Goal: Entertainment & Leisure: Consume media (video, audio)

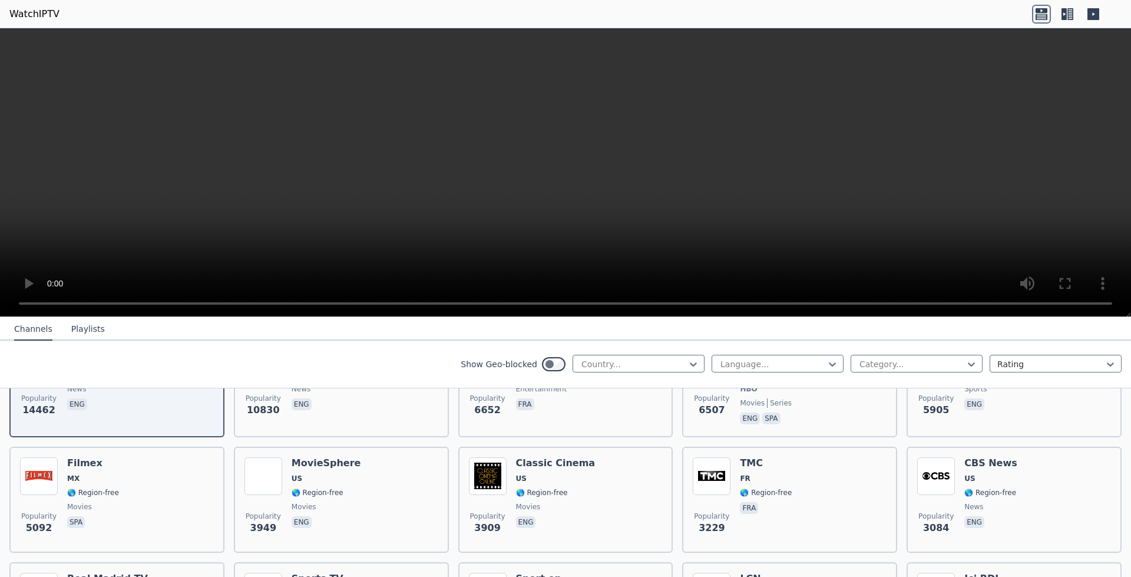
scroll to position [199, 0]
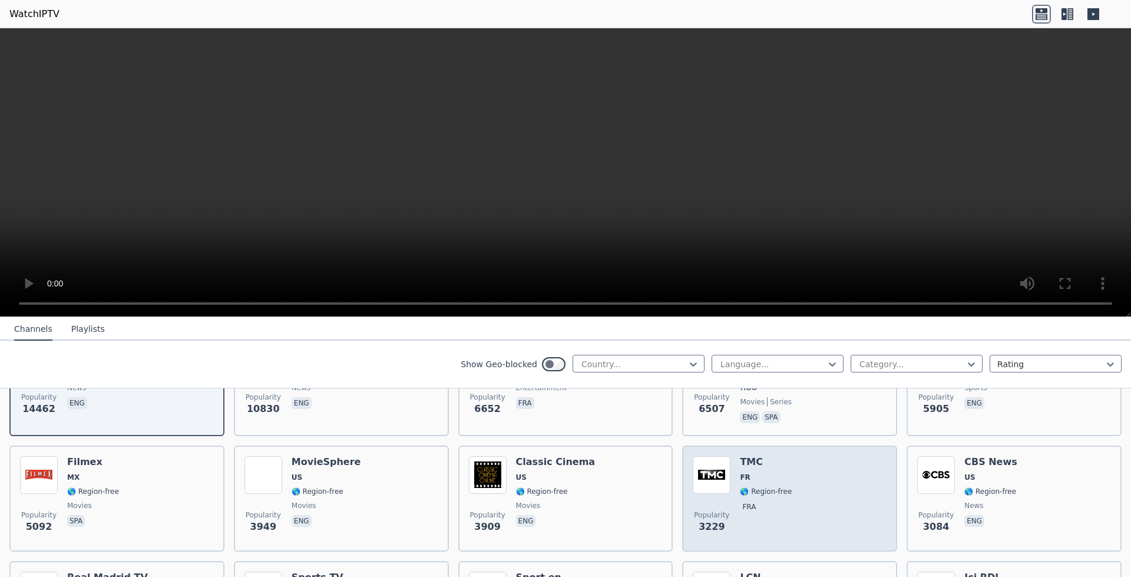
click at [762, 487] on span "🌎 Region-free" at bounding box center [766, 491] width 52 height 9
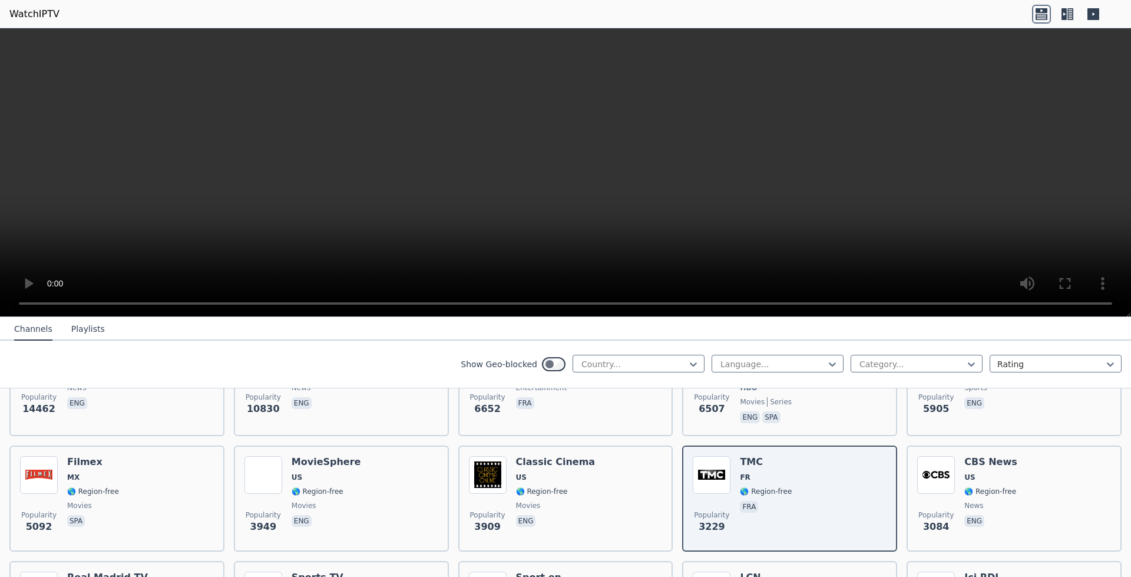
click at [1072, 18] on icon at bounding box center [1067, 14] width 19 height 19
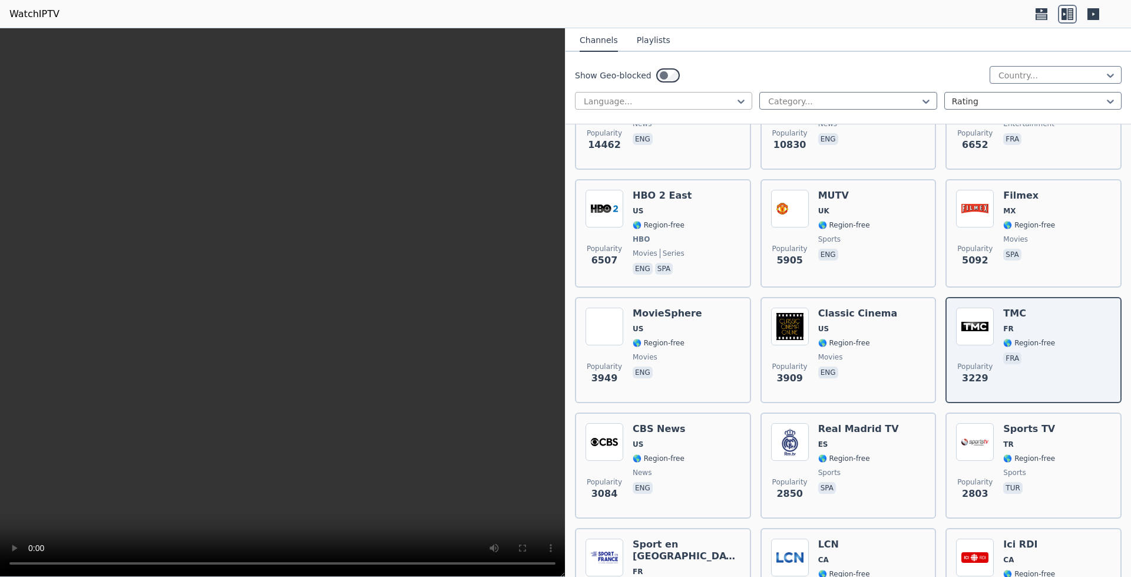
click at [646, 96] on div at bounding box center [659, 101] width 153 height 12
type input "*"
type input "***"
click at [650, 121] on div "Swedish" at bounding box center [663, 127] width 177 height 21
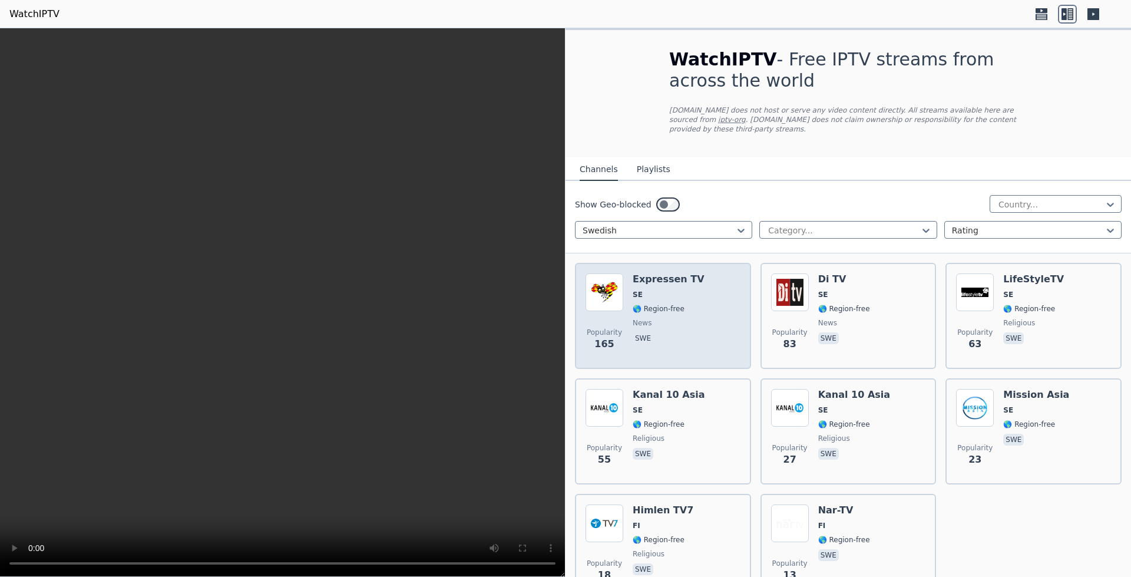
scroll to position [63, 0]
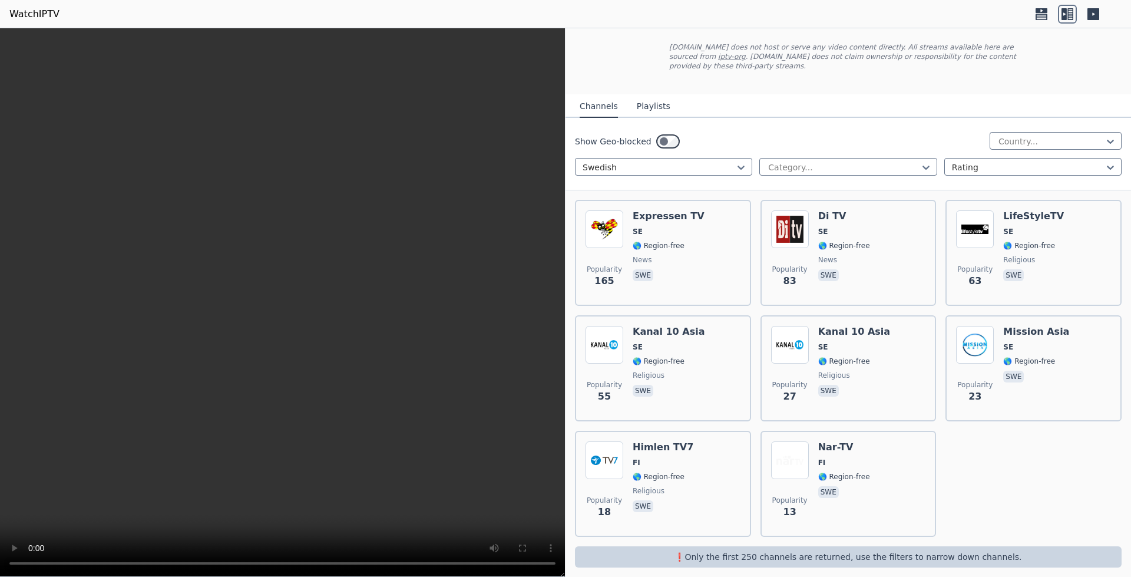
click at [907, 168] on div "Show Geo-blocked Country... Swedish Category... Rating" at bounding box center [849, 154] width 566 height 72
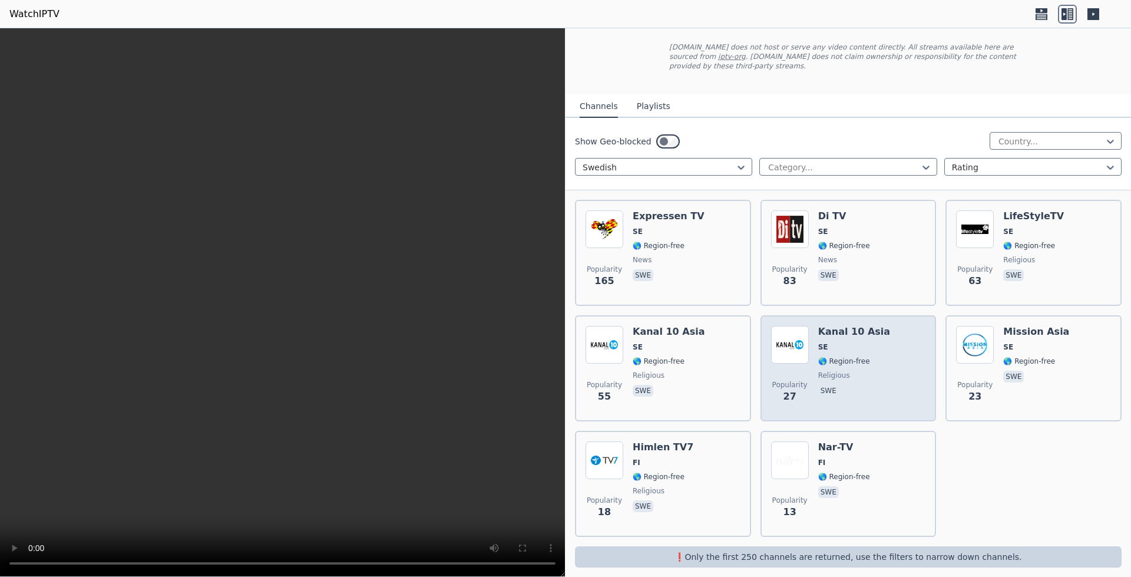
click at [855, 385] on span "swe" at bounding box center [854, 392] width 72 height 14
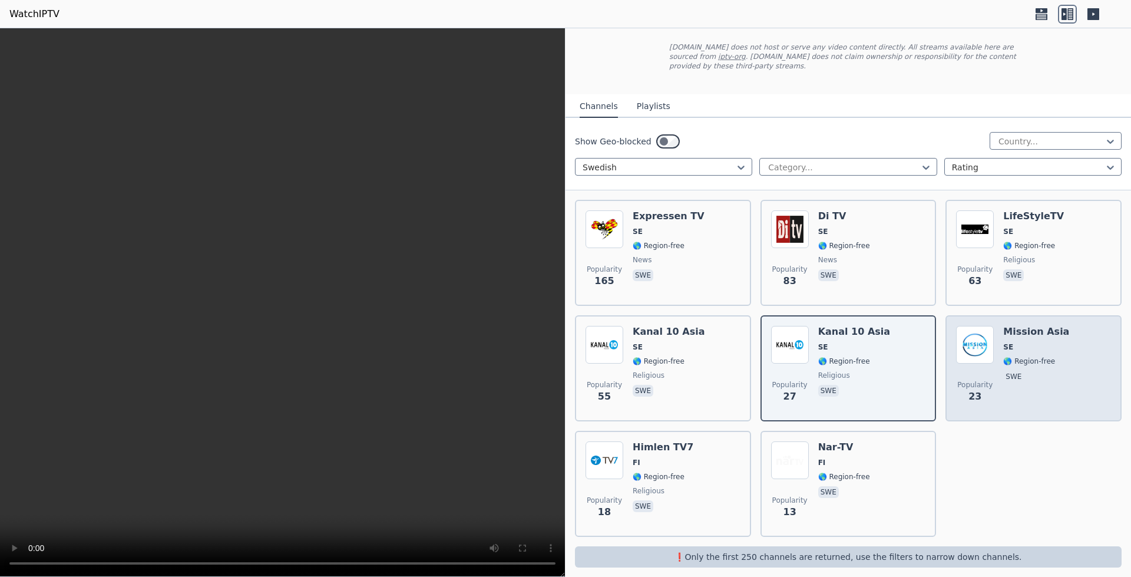
click at [982, 342] on img at bounding box center [975, 345] width 38 height 38
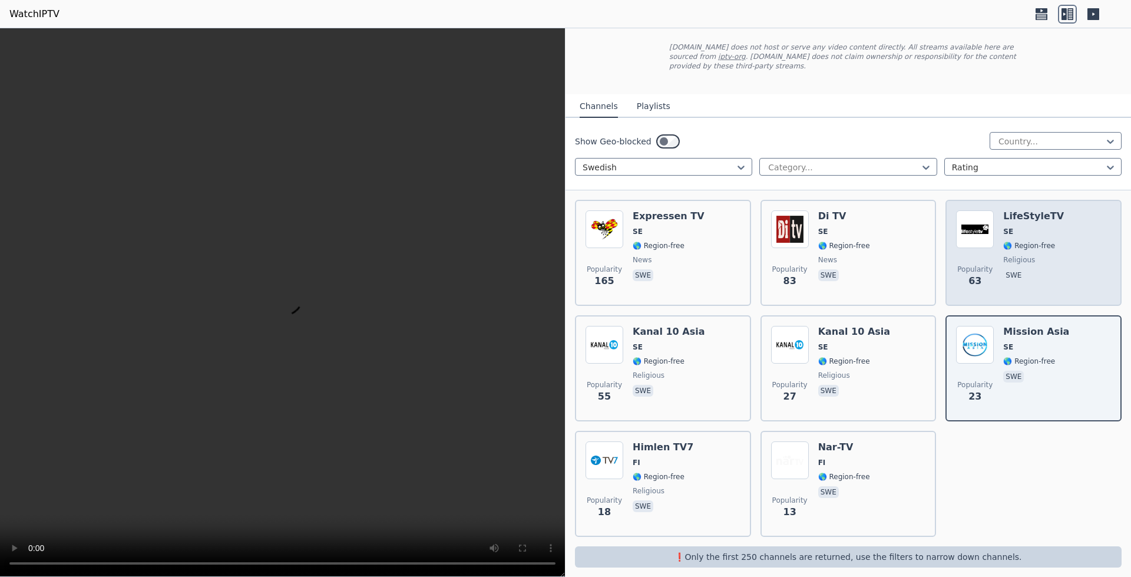
click at [1003, 255] on span "religious" at bounding box center [1019, 259] width 32 height 9
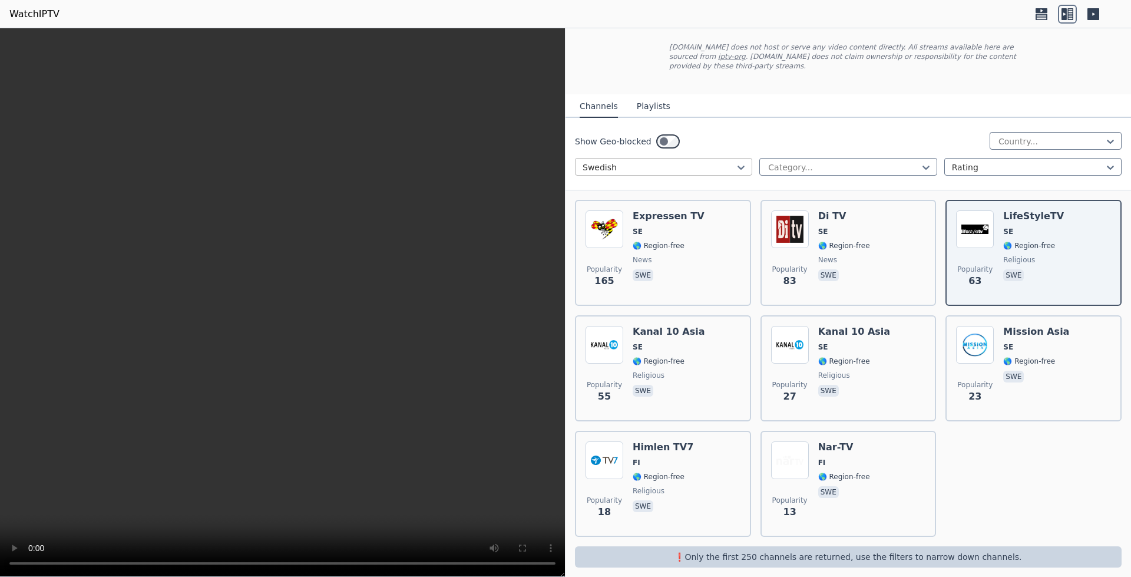
click at [713, 161] on div at bounding box center [659, 167] width 153 height 12
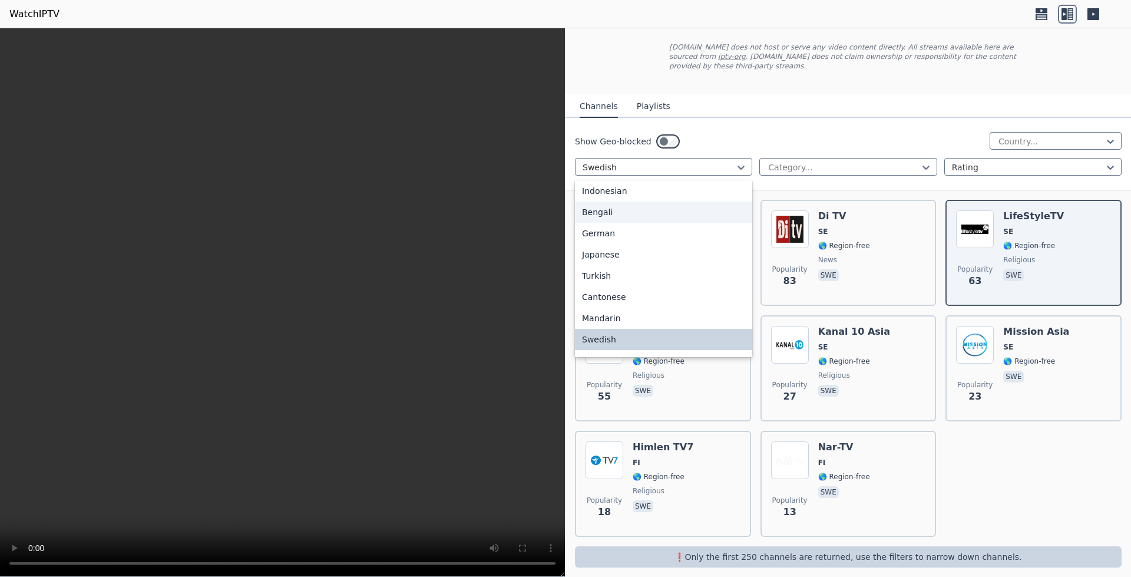
scroll to position [0, 0]
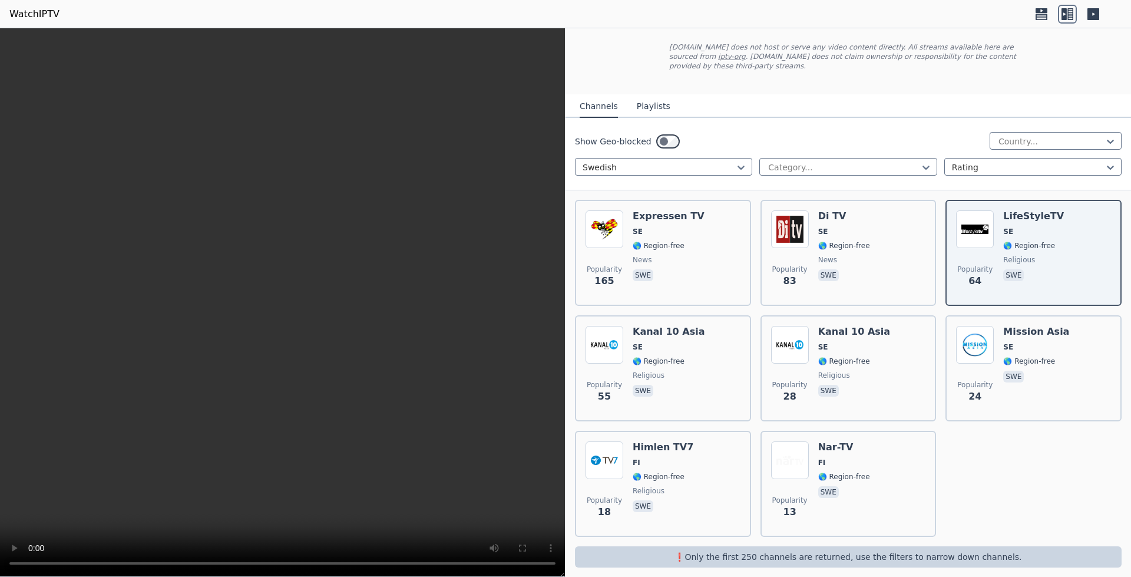
click at [637, 95] on button "Playlists" at bounding box center [654, 106] width 34 height 22
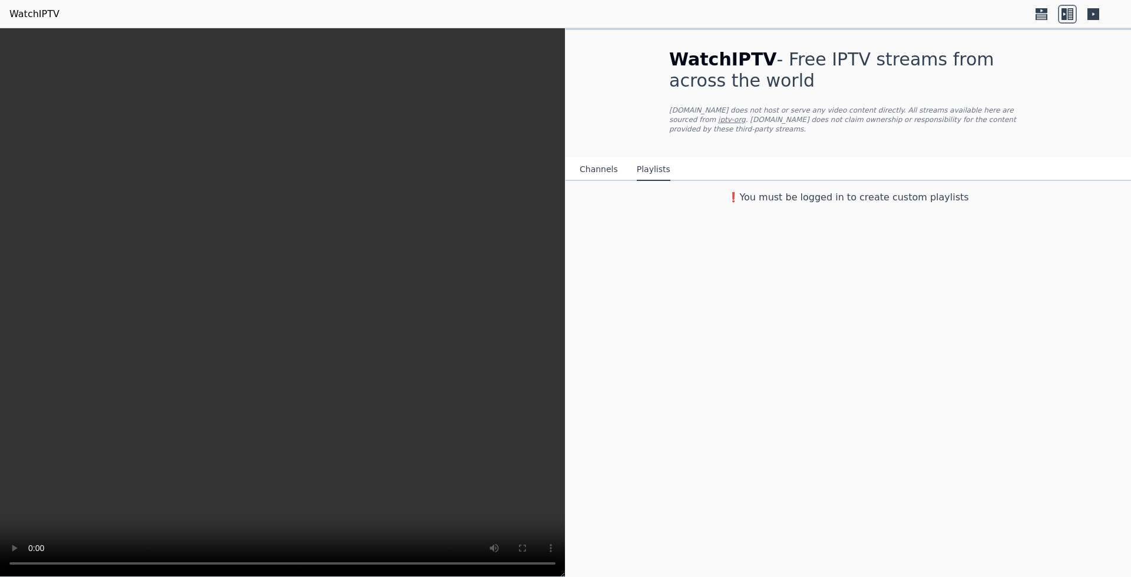
click at [602, 160] on button "Channels" at bounding box center [599, 169] width 38 height 22
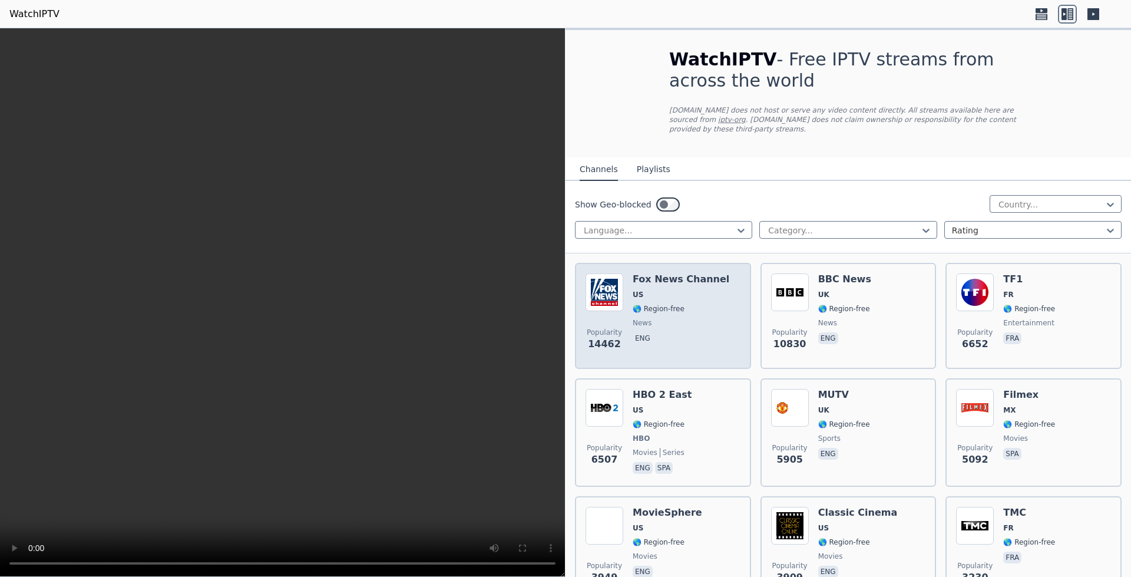
click at [660, 277] on div "[PERSON_NAME] US 🌎 Region-free news eng" at bounding box center [681, 315] width 97 height 85
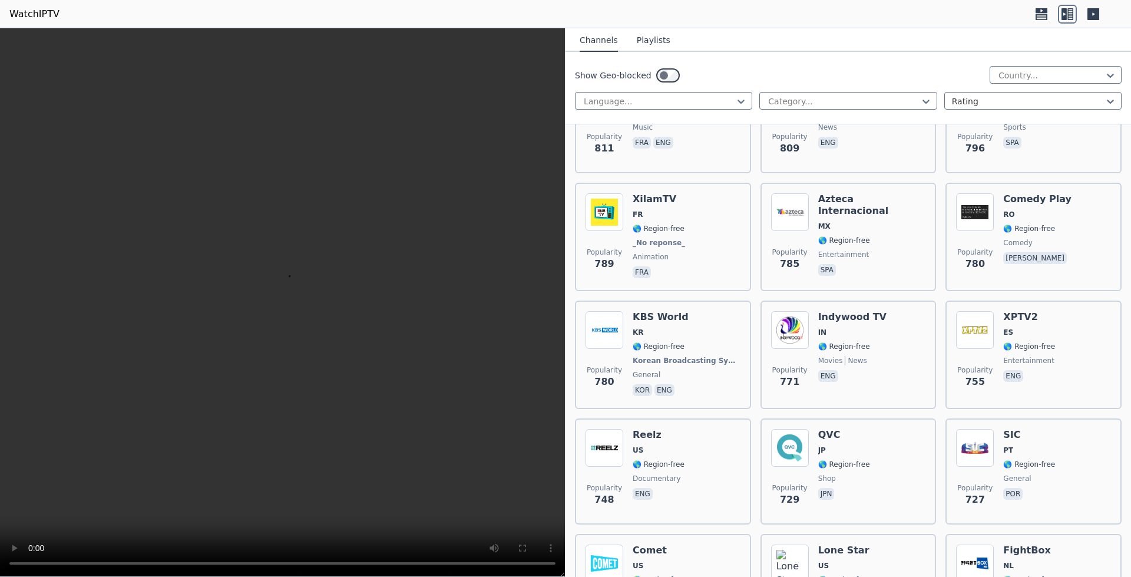
scroll to position [3453, 0]
click at [666, 103] on div at bounding box center [659, 101] width 153 height 12
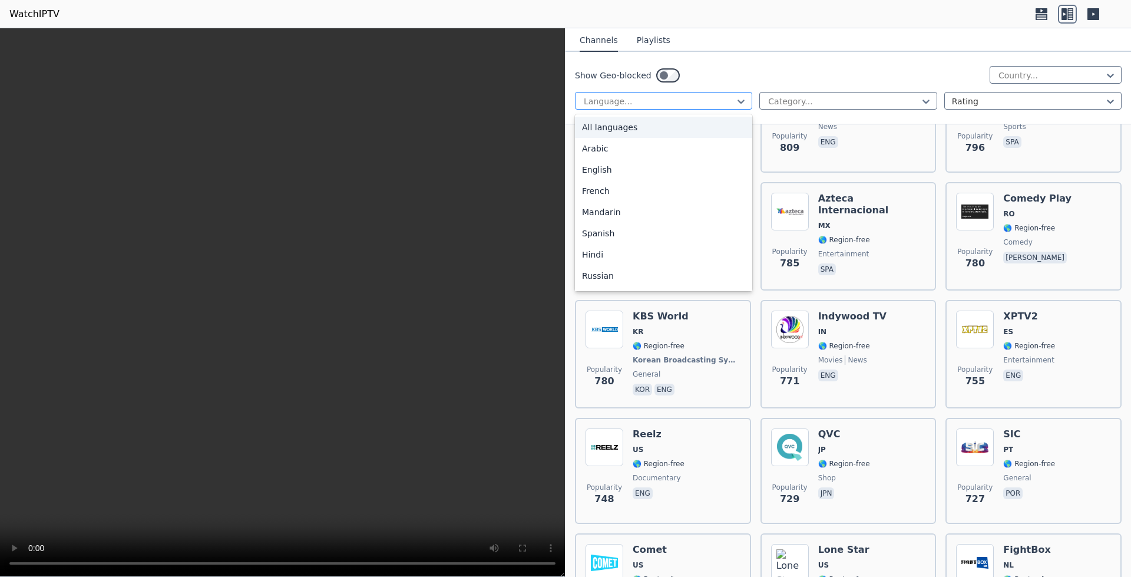
click at [666, 103] on div at bounding box center [659, 101] width 153 height 12
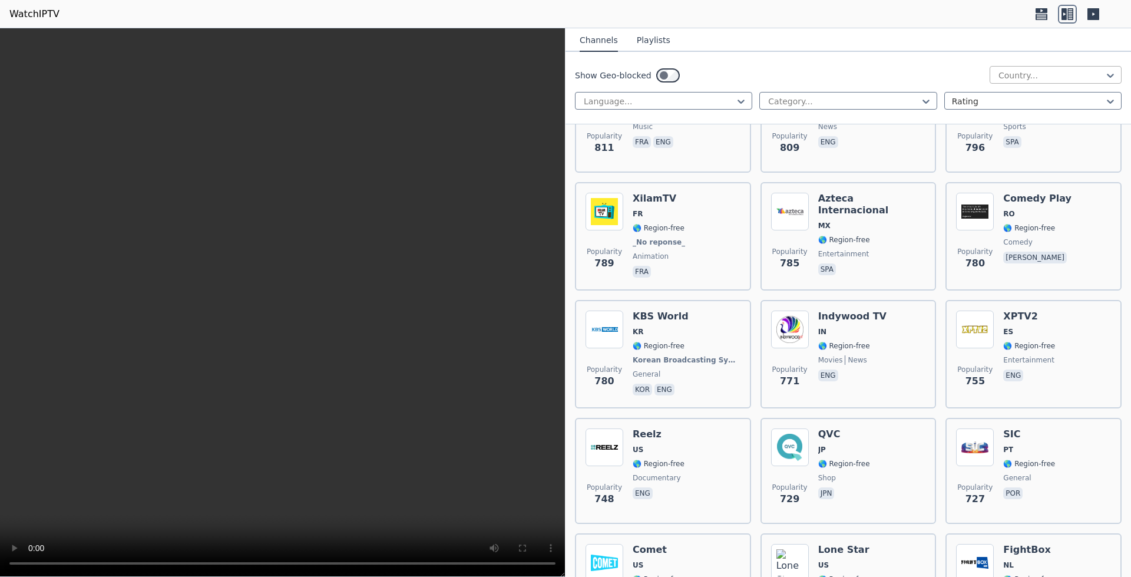
click at [1010, 69] on div "Country..." at bounding box center [1056, 75] width 132 height 18
type input "**"
click at [1020, 119] on div "[GEOGRAPHIC_DATA]" at bounding box center [1056, 122] width 132 height 21
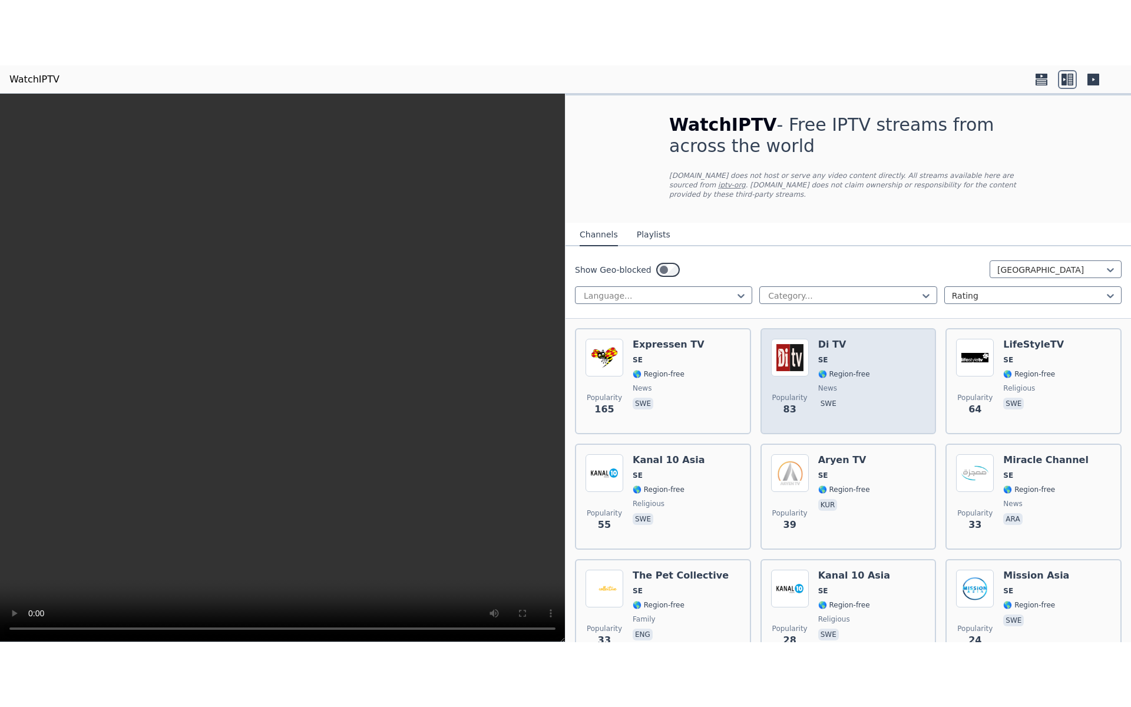
scroll to position [179, 0]
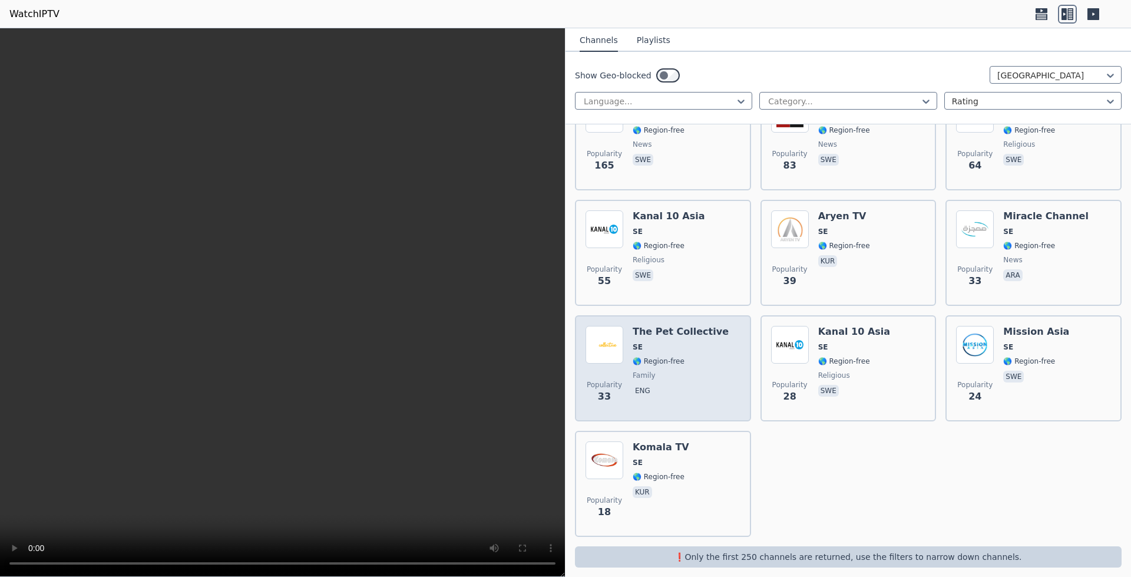
click at [675, 326] on h6 "The Pet Collective" at bounding box center [681, 332] width 96 height 12
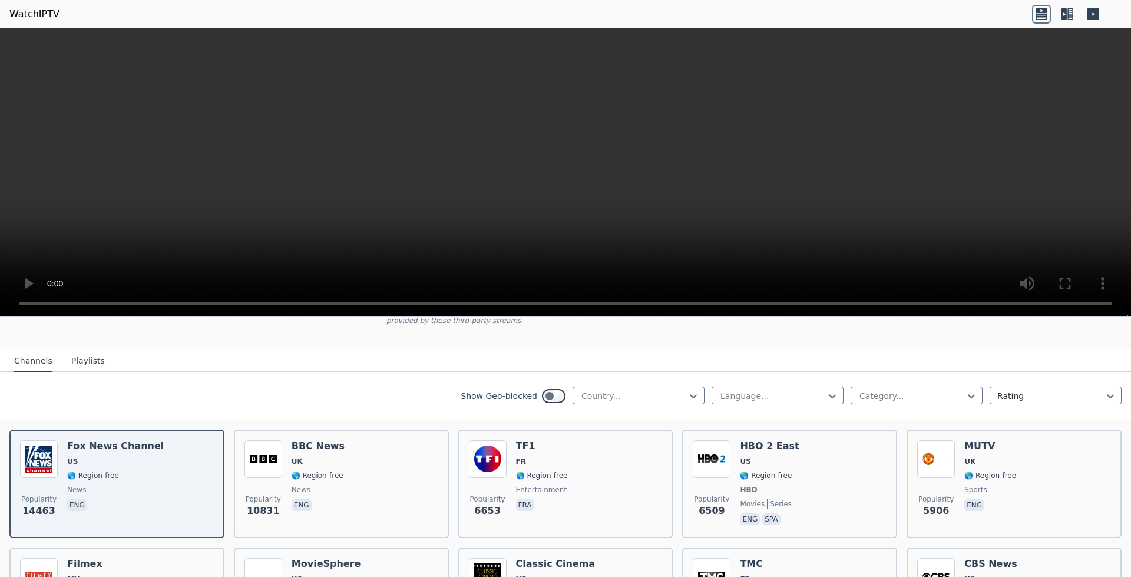
scroll to position [108, 0]
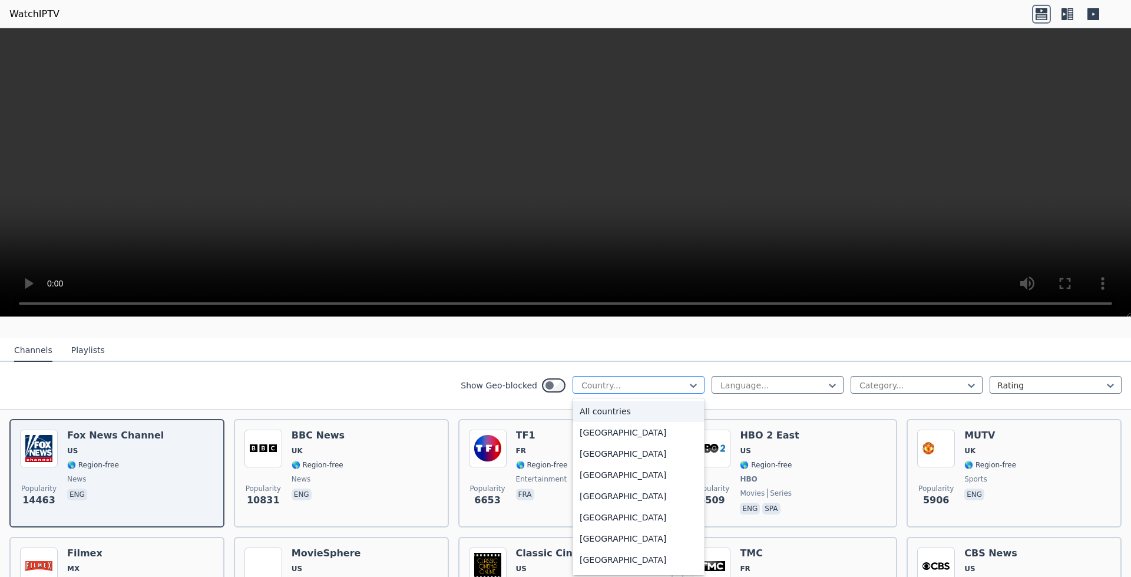
click at [645, 381] on div at bounding box center [633, 385] width 107 height 12
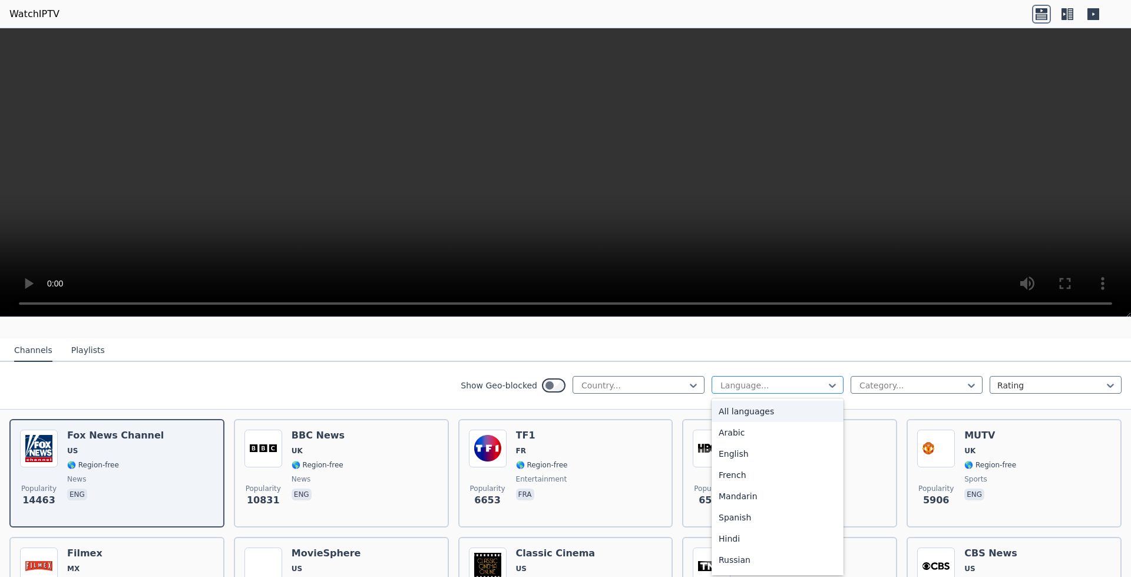
click at [738, 379] on div at bounding box center [772, 385] width 107 height 12
type input "**"
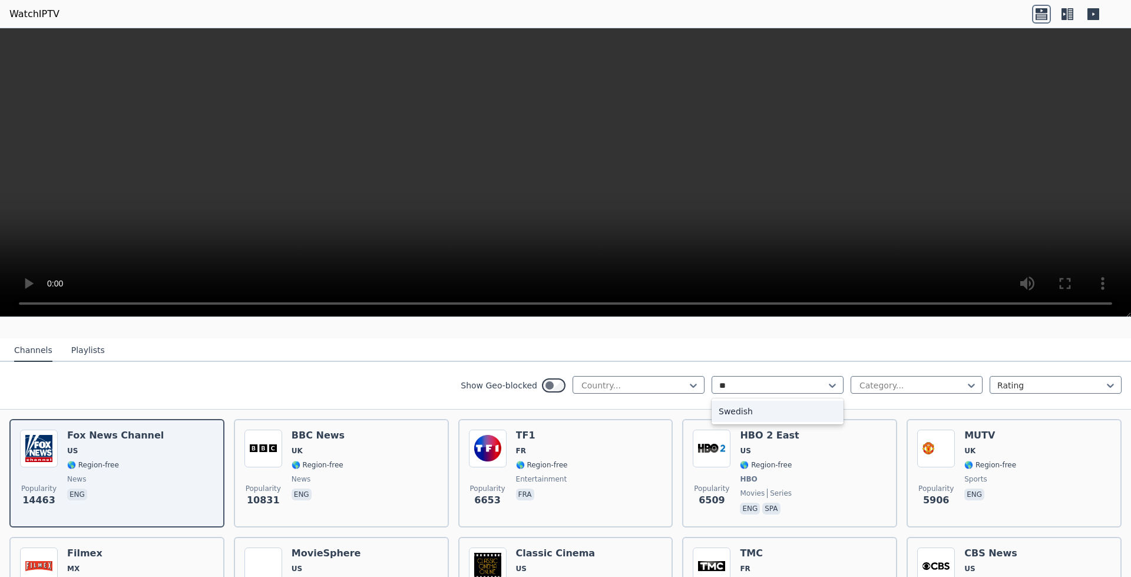
click at [746, 402] on div "Swedish" at bounding box center [778, 411] width 132 height 21
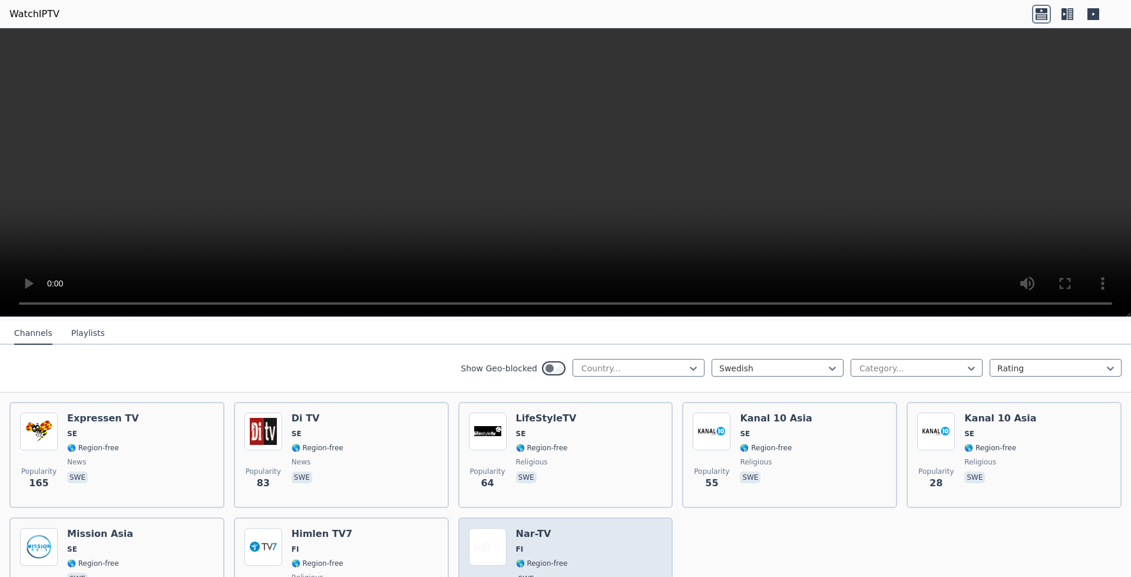
scroll to position [119, 0]
